Goal: Find specific page/section: Find specific page/section

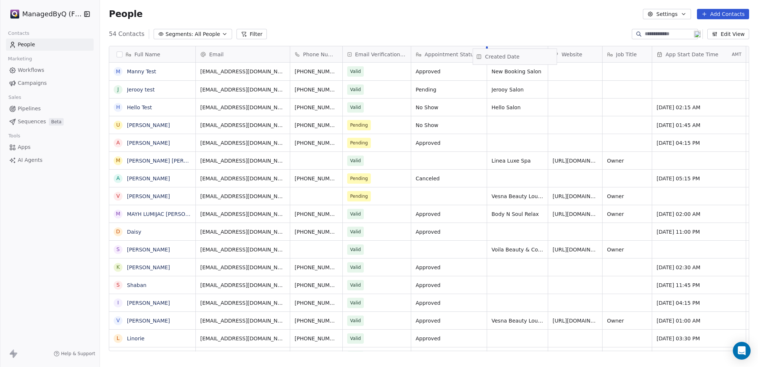
drag, startPoint x: 244, startPoint y: 55, endPoint x: 503, endPoint y: 57, distance: 259.1
click at [503, 57] on div "Full Name [PERSON_NAME] Test J Jerooy test H Hello Test U [PERSON_NAME] A [PERS…" at bounding box center [429, 198] width 640 height 305
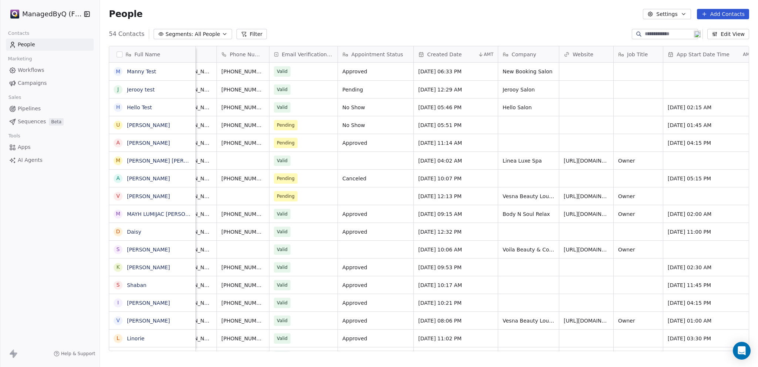
scroll to position [0, 806]
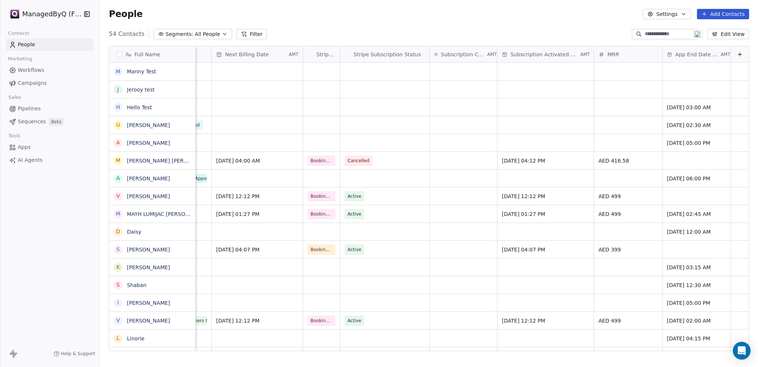
click at [726, 35] on button "Edit View" at bounding box center [728, 34] width 42 height 10
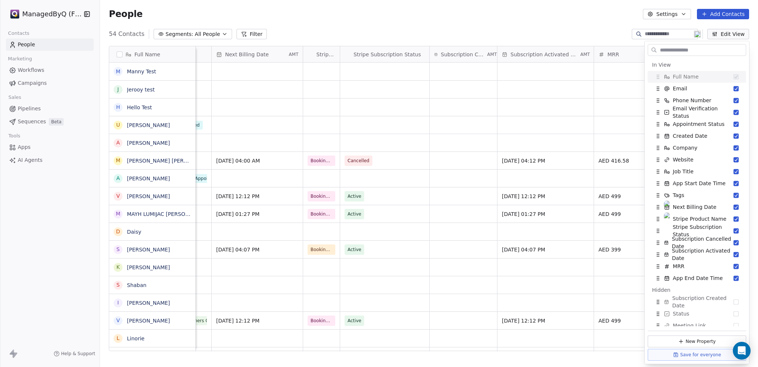
click at [369, 26] on div "People Settings Add Contacts" at bounding box center [429, 14] width 658 height 28
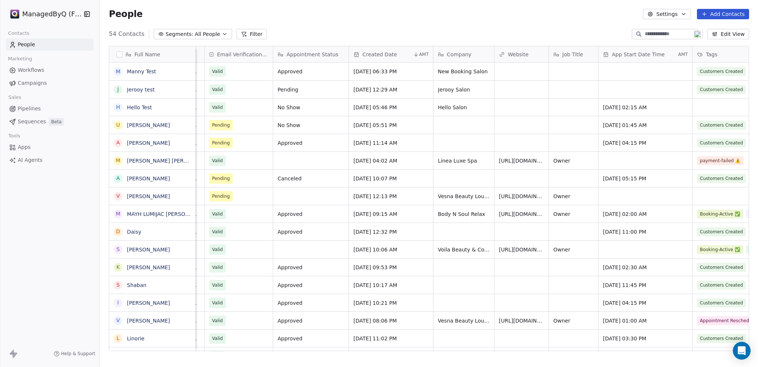
scroll to position [0, 135]
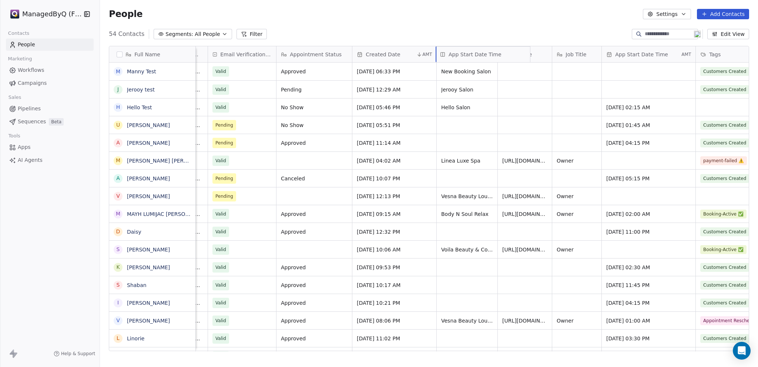
drag, startPoint x: 628, startPoint y: 52, endPoint x: 444, endPoint y: 51, distance: 183.9
click at [444, 51] on div "Full Name [PERSON_NAME] Test J Jerooy test H Hello Test U [PERSON_NAME] A [PERS…" at bounding box center [429, 198] width 640 height 305
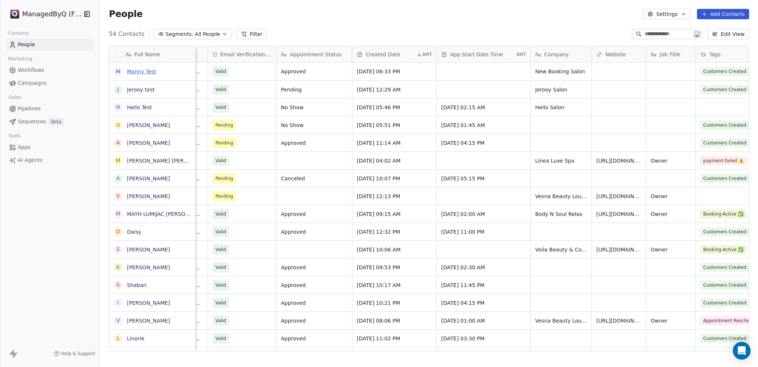
click at [145, 71] on link "Manny Test" at bounding box center [141, 71] width 29 height 6
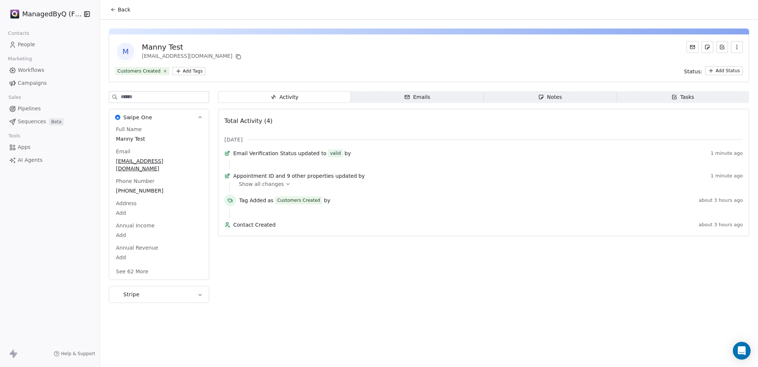
click at [25, 46] on span "People" at bounding box center [26, 45] width 17 height 8
